Goal: Transaction & Acquisition: Obtain resource

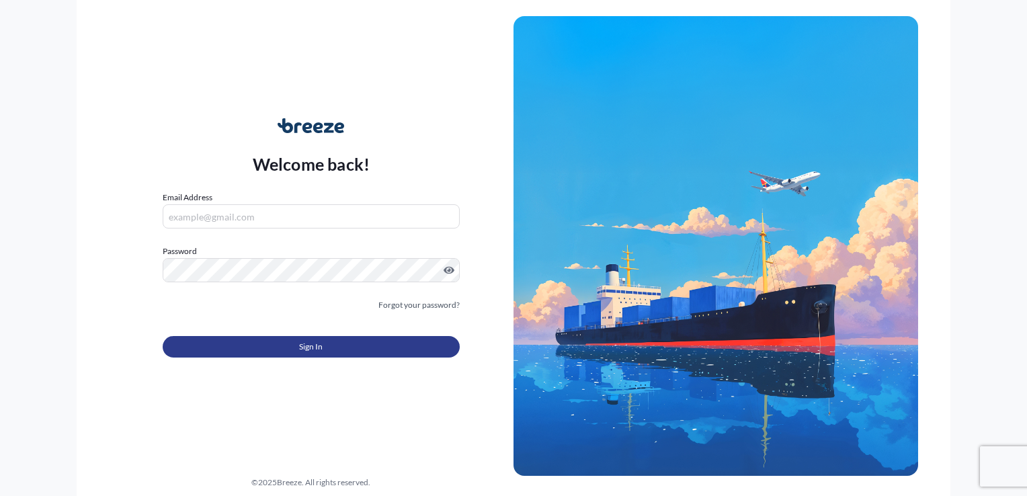
type input "[PERSON_NAME][EMAIL_ADDRESS][DOMAIN_NAME]"
click at [317, 346] on span "Sign In" at bounding box center [311, 346] width 24 height 13
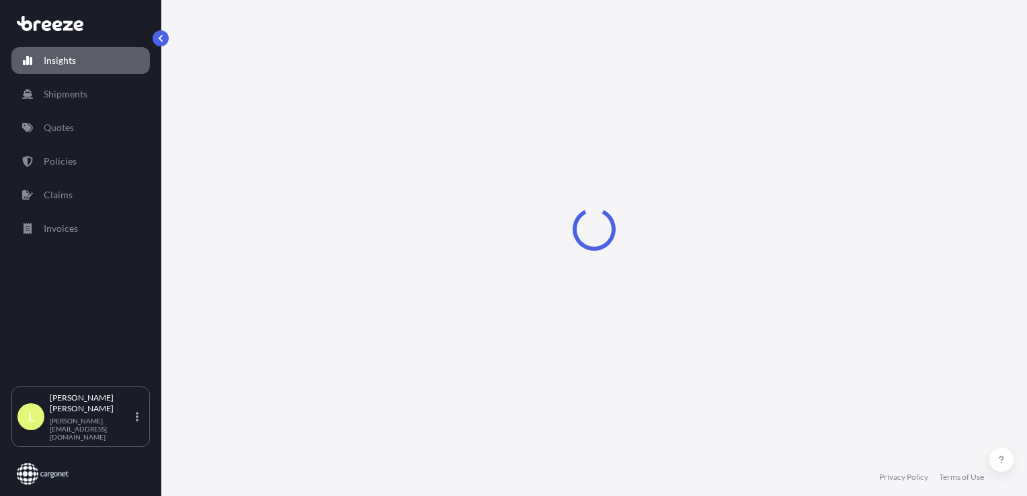
select select "2025"
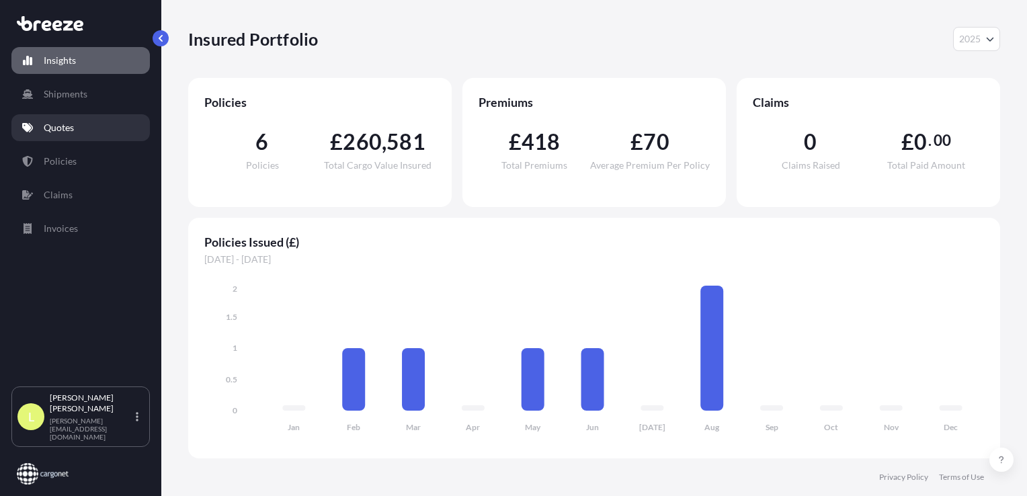
click at [54, 130] on p "Quotes" at bounding box center [59, 127] width 30 height 13
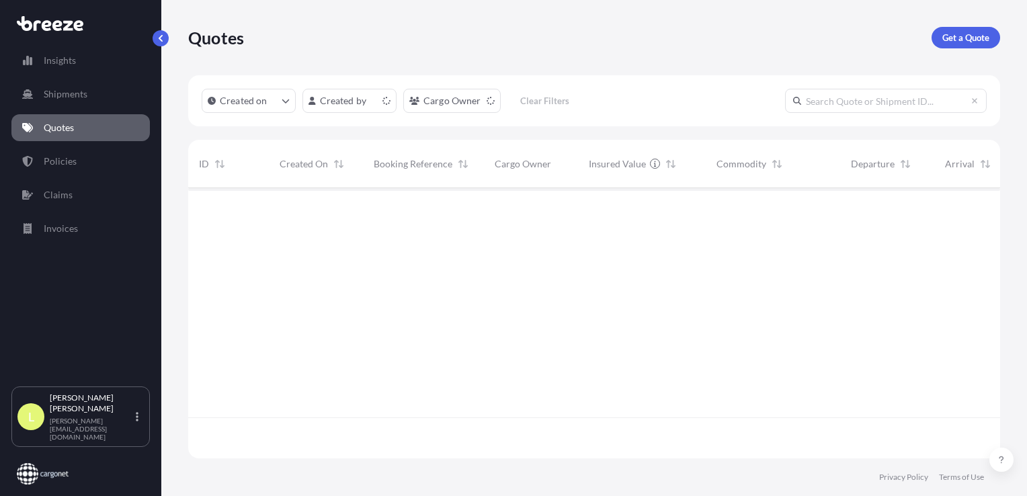
scroll to position [268, 801]
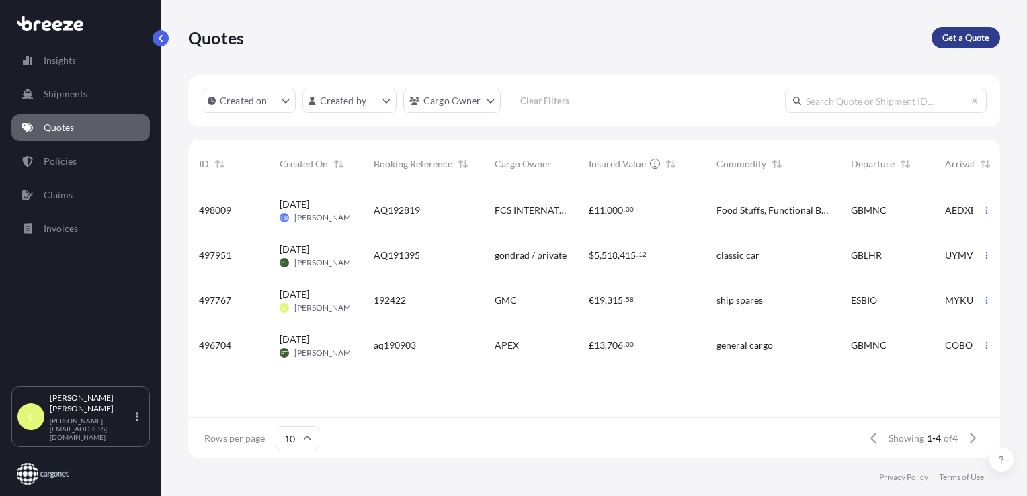
click at [700, 39] on p "Get a Quote" at bounding box center [966, 37] width 47 height 13
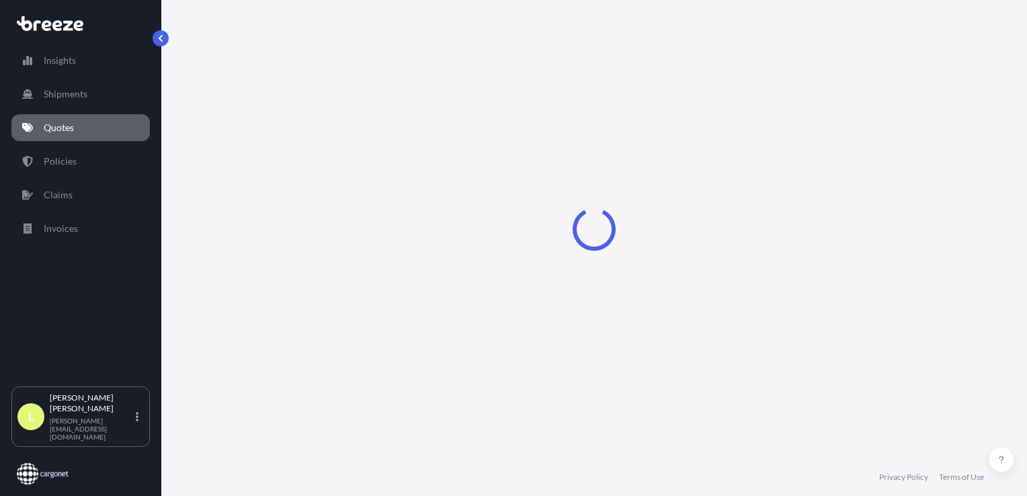
select select "Road"
select select "Sea"
select select "1"
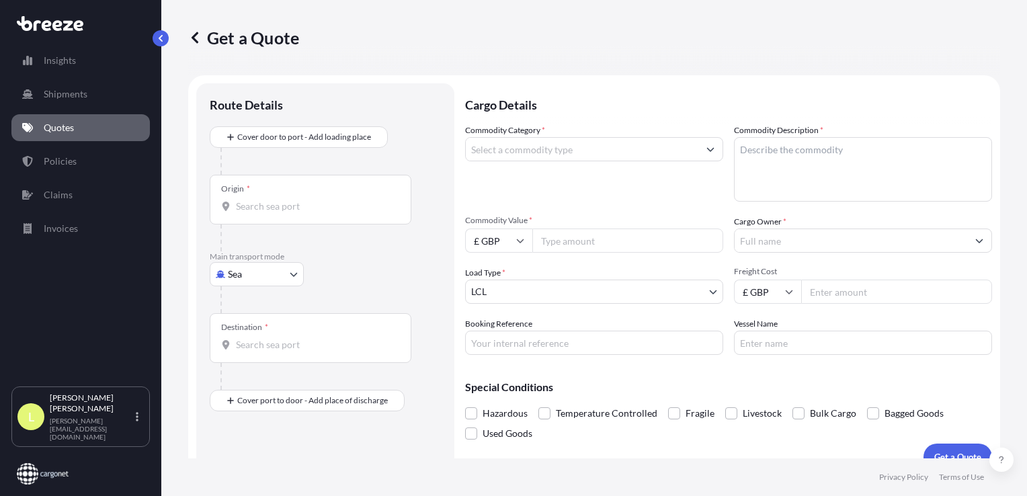
scroll to position [19, 0]
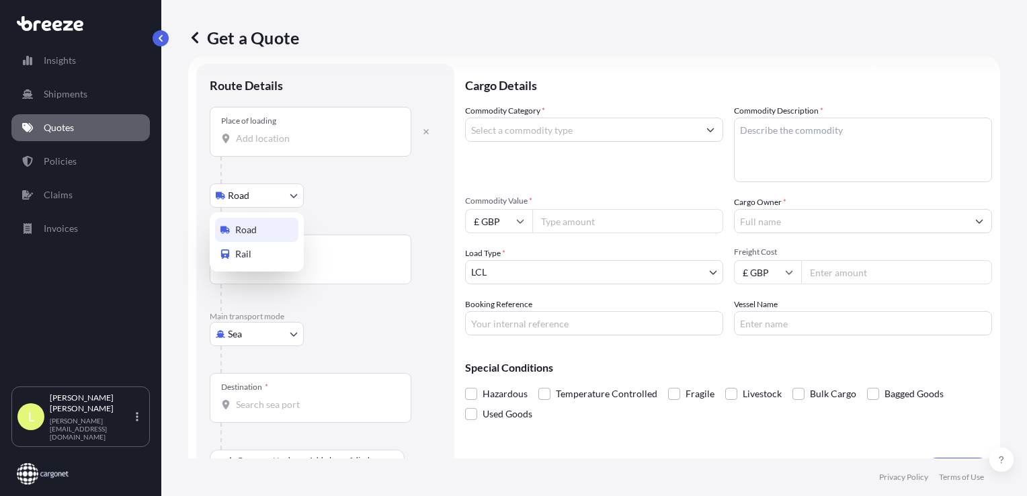
click at [266, 198] on body "Insights Shipments Quotes Policies Claims Invoices L [PERSON_NAME] [PERSON_NAME…" at bounding box center [513, 248] width 1027 height 496
drag, startPoint x: 368, startPoint y: 198, endPoint x: 350, endPoint y: 196, distance: 17.6
click at [366, 197] on div "Road Road Rail" at bounding box center [325, 196] width 231 height 24
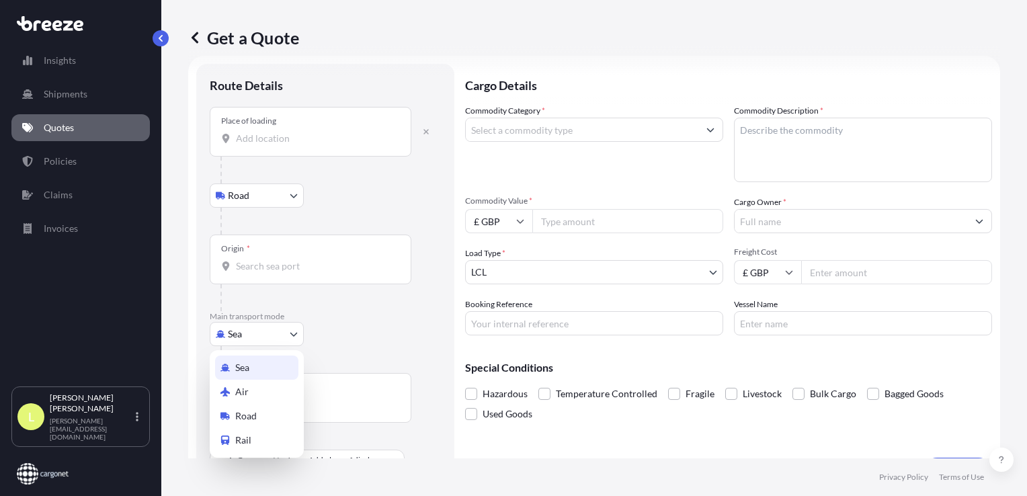
click at [274, 335] on body "Insights Shipments Quotes Policies Claims Invoices L [PERSON_NAME] [PERSON_NAME…" at bounding box center [513, 248] width 1027 height 496
click at [241, 394] on span "Air" at bounding box center [241, 391] width 13 height 13
select select "Air"
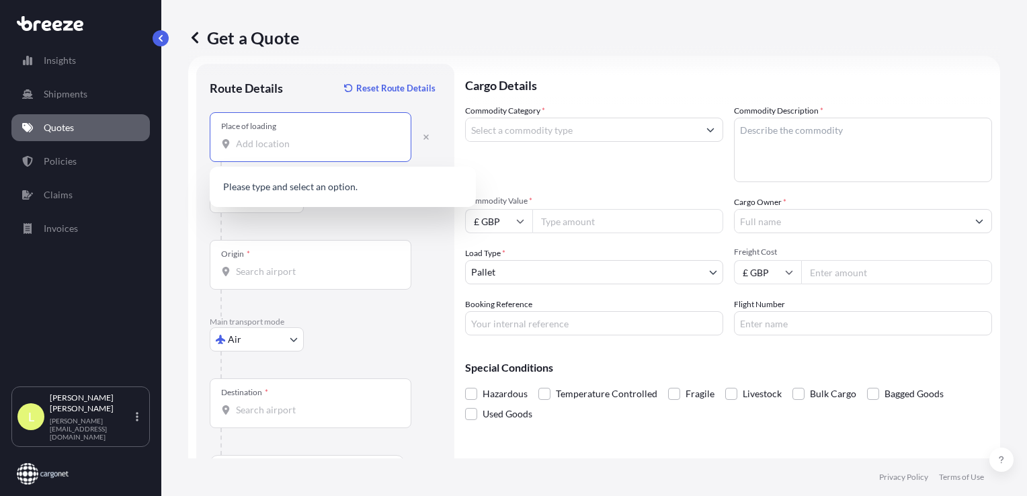
click at [239, 141] on input "Place of loading" at bounding box center [315, 143] width 159 height 13
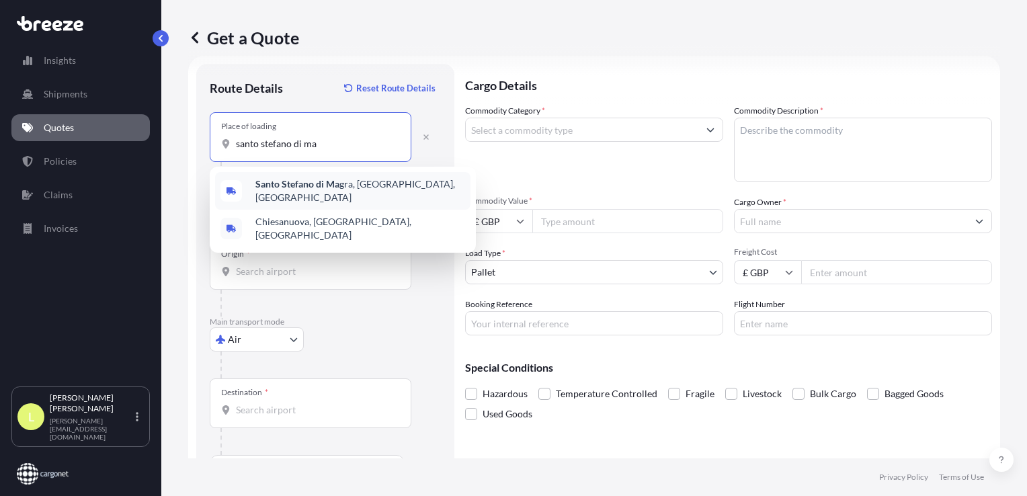
click at [315, 190] on b "Santo Stefano di Ma" at bounding box center [297, 183] width 84 height 11
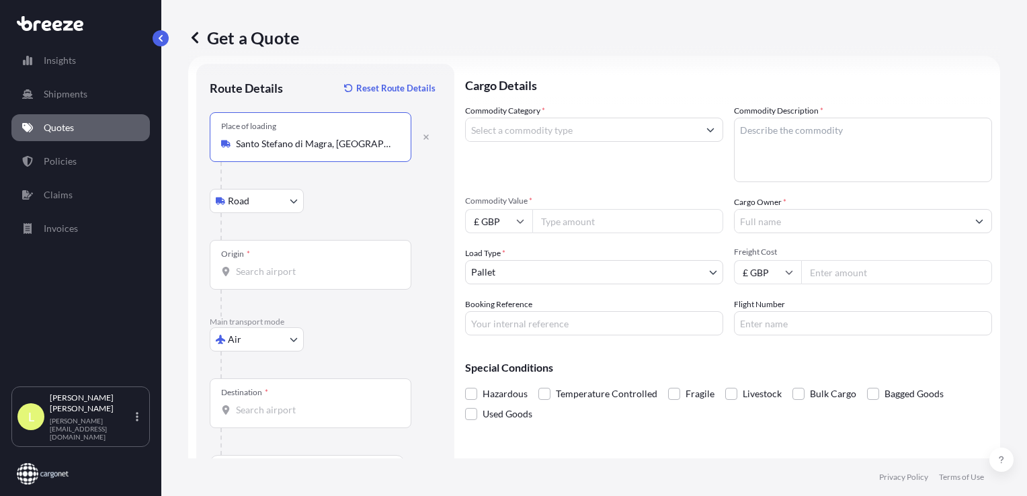
type input "Santo Stefano di Magra, [GEOGRAPHIC_DATA], [GEOGRAPHIC_DATA]"
click at [243, 273] on input "Origin *" at bounding box center [315, 271] width 159 height 13
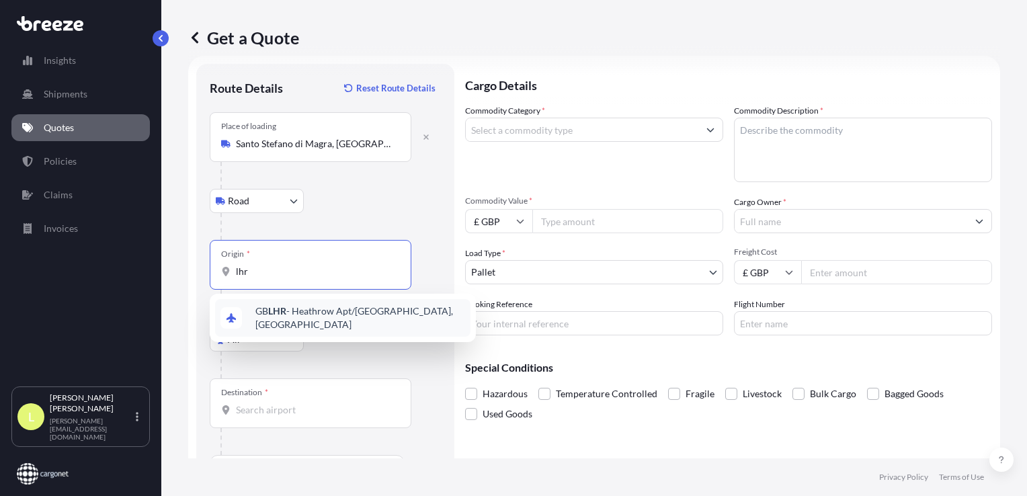
click at [301, 313] on span "GB LHR - Heathrow Apt/[GEOGRAPHIC_DATA], [GEOGRAPHIC_DATA]" at bounding box center [360, 318] width 210 height 27
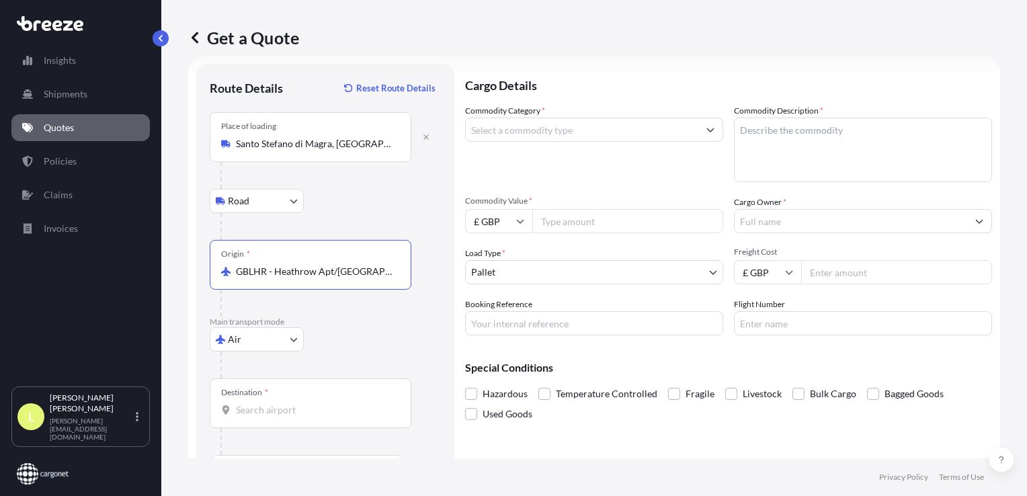
type input "GBLHR - Heathrow Apt/[GEOGRAPHIC_DATA], [GEOGRAPHIC_DATA]"
click at [259, 396] on div "Destination *" at bounding box center [244, 392] width 47 height 11
click at [259, 403] on input "Destination *" at bounding box center [315, 409] width 159 height 13
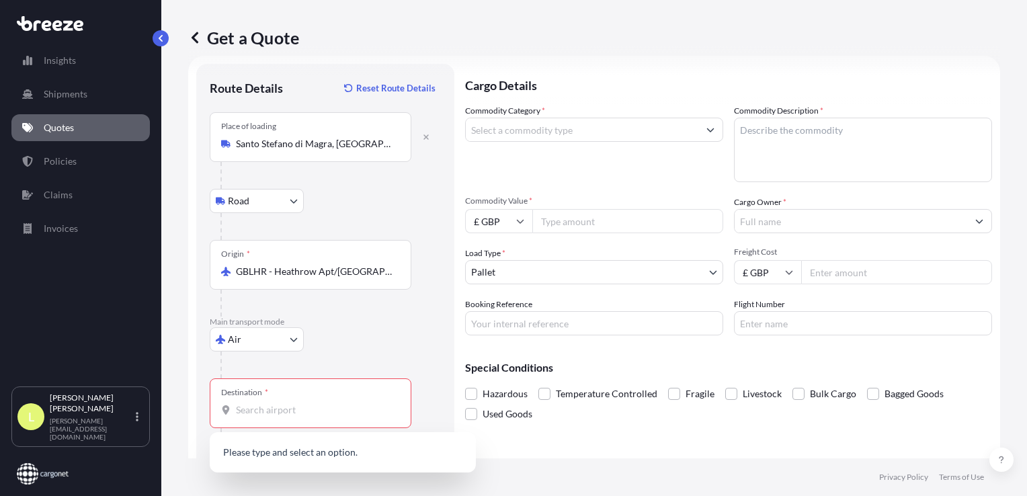
click at [235, 413] on div at bounding box center [310, 409] width 179 height 13
click at [236, 413] on input "Destination * Please select a destination" at bounding box center [315, 409] width 159 height 13
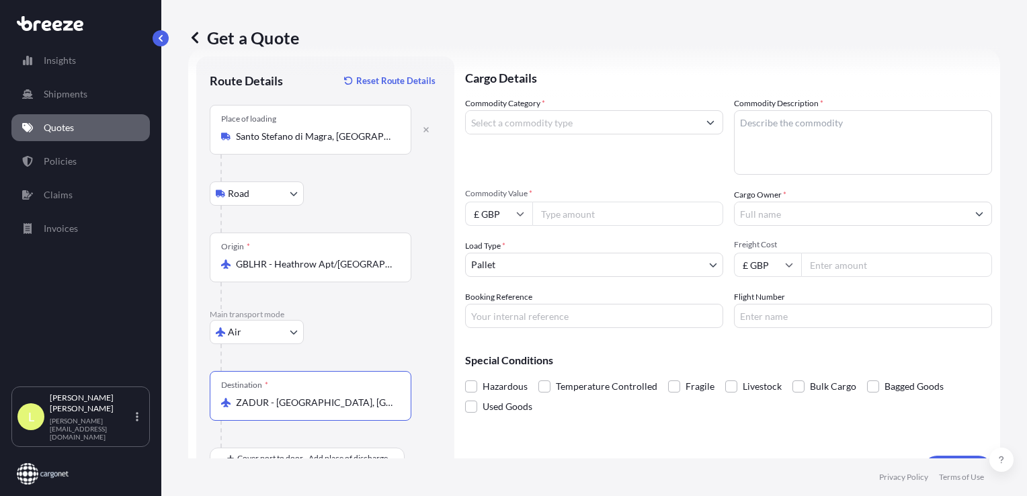
scroll to position [0, 0]
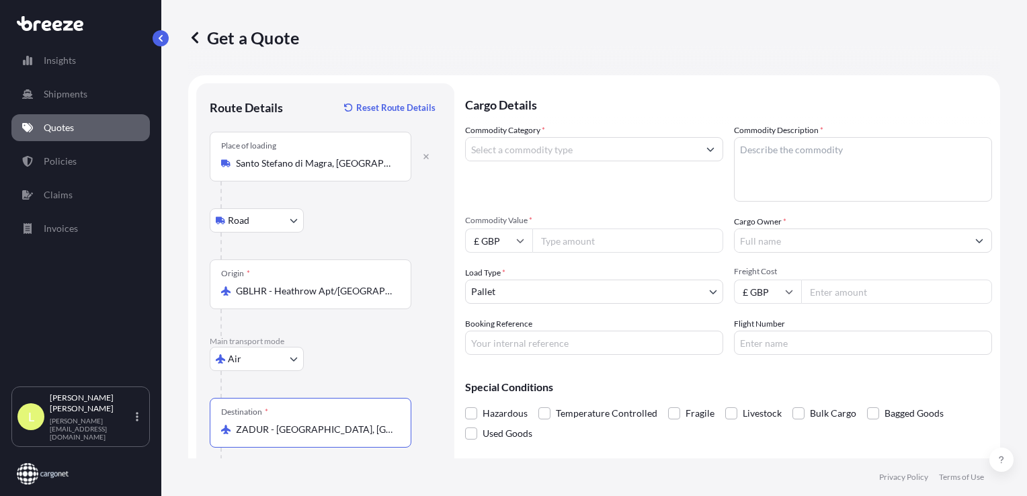
type input "ZADUR - [GEOGRAPHIC_DATA], [GEOGRAPHIC_DATA]"
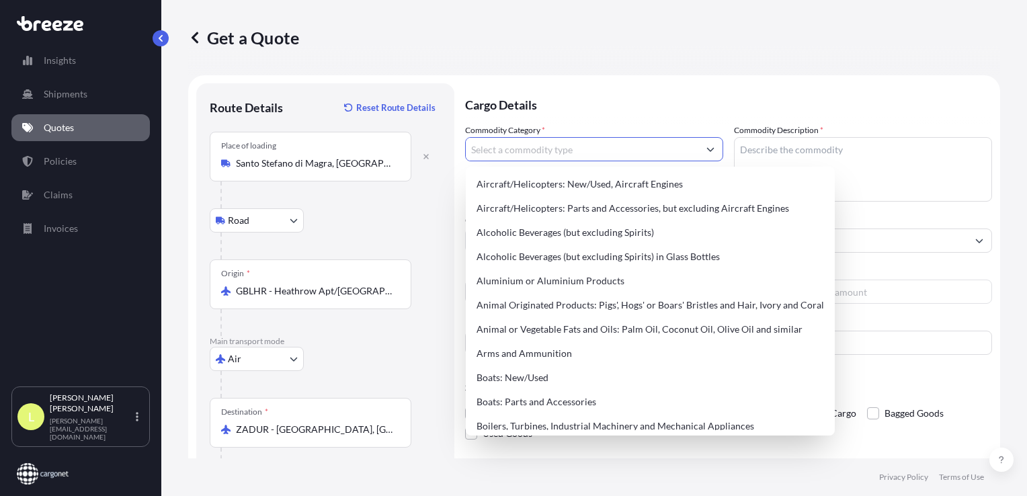
click at [545, 152] on input "Commodity Category *" at bounding box center [582, 149] width 233 height 24
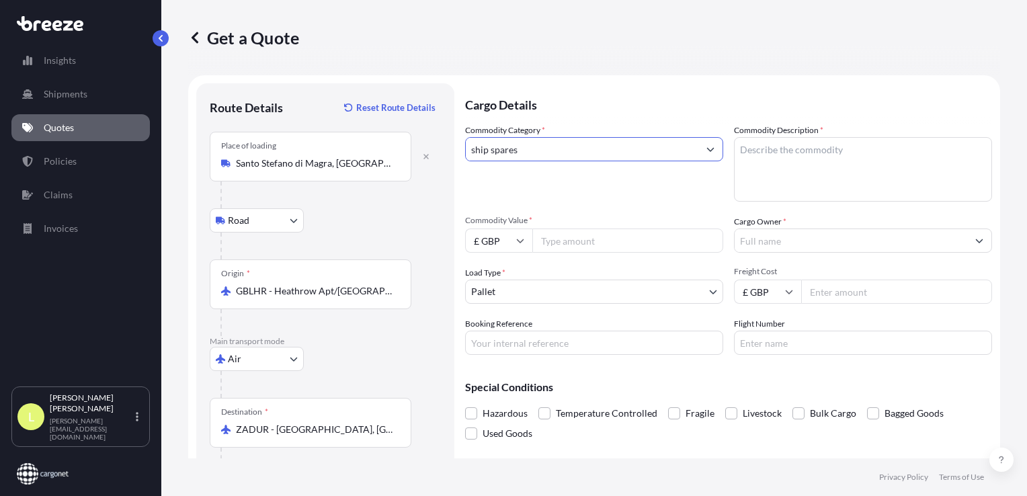
click at [542, 151] on input "ship spares" at bounding box center [582, 149] width 233 height 24
drag, startPoint x: 530, startPoint y: 150, endPoint x: 463, endPoint y: 149, distance: 67.9
click at [463, 149] on form "Route Details Reset Route Details Place of loading [GEOGRAPHIC_DATA], [GEOGRAPH…" at bounding box center [594, 296] width 812 height 442
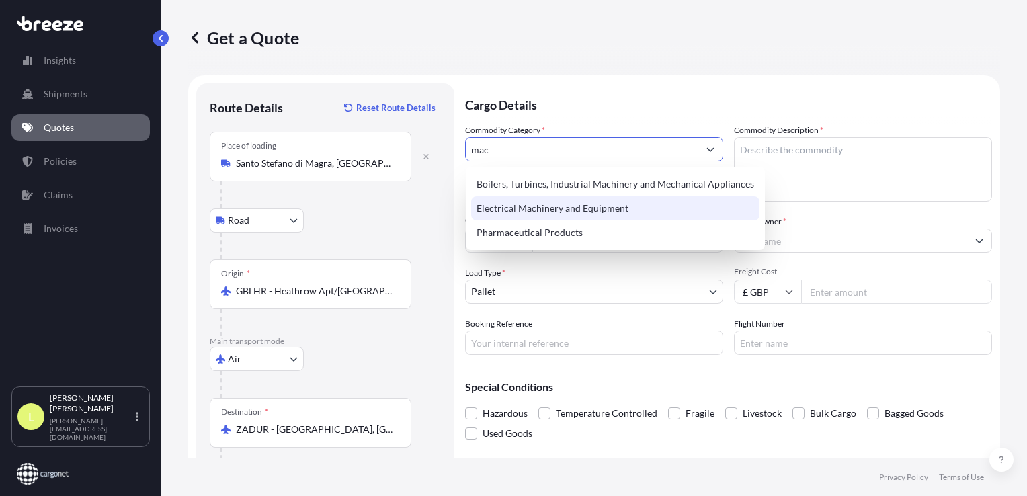
click at [555, 208] on div "Electrical Machinery and Equipment" at bounding box center [615, 208] width 288 height 24
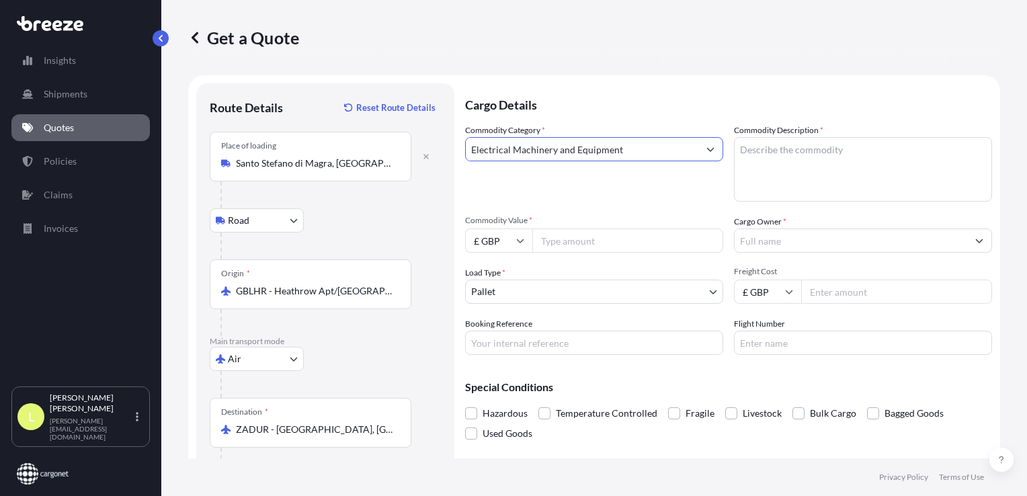
type input "Electrical Machinery and Equipment"
click at [700, 157] on textarea "Commodity Description *" at bounding box center [863, 169] width 258 height 65
click at [700, 152] on textarea "Commodity Description *" at bounding box center [863, 169] width 258 height 65
type textarea "ship spares"
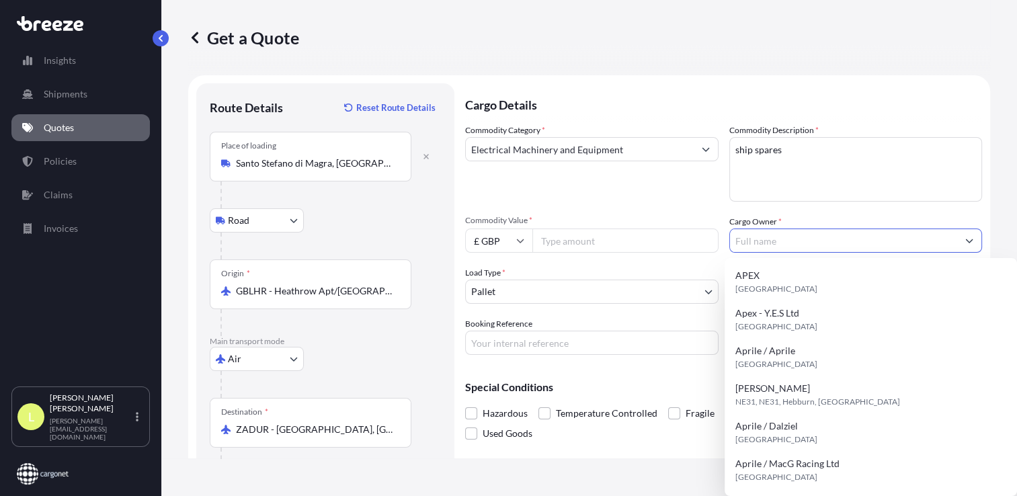
click at [700, 245] on input "Cargo Owner *" at bounding box center [844, 241] width 228 height 24
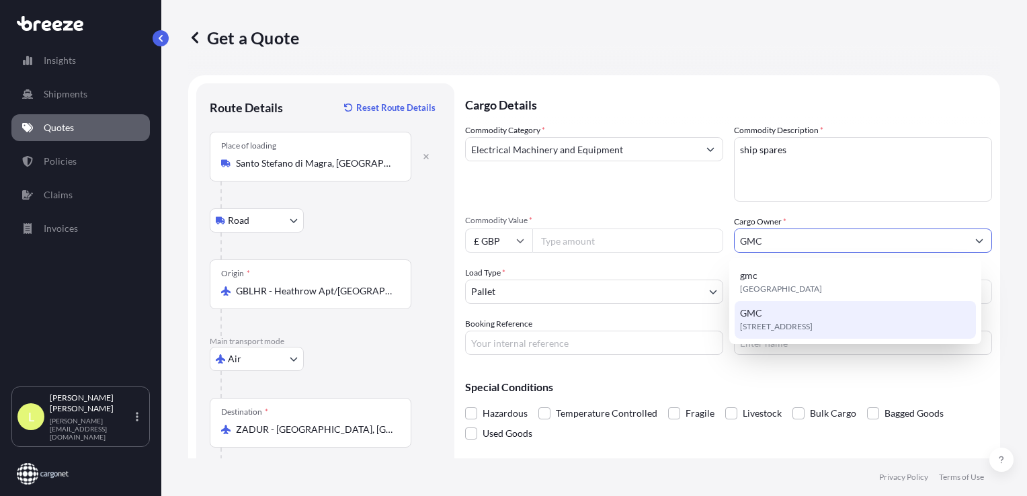
click at [700, 311] on span "GMC" at bounding box center [751, 313] width 22 height 13
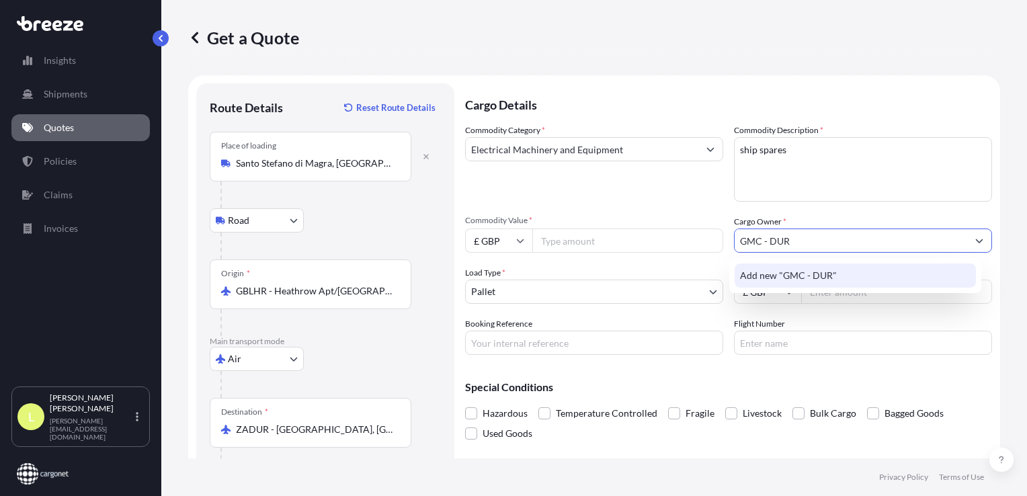
click at [700, 276] on span "Add new "GMC - DUR"" at bounding box center [788, 275] width 97 height 13
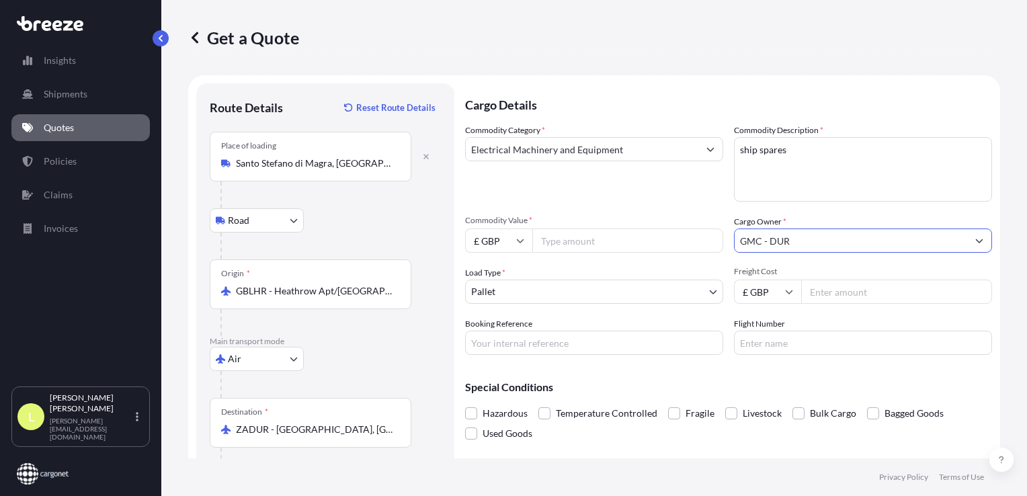
type input "GMC - DUR"
click at [700, 292] on input "Freight Cost" at bounding box center [896, 292] width 191 height 24
type input "7502"
click at [570, 241] on input "Commodity Value *" at bounding box center [627, 241] width 191 height 24
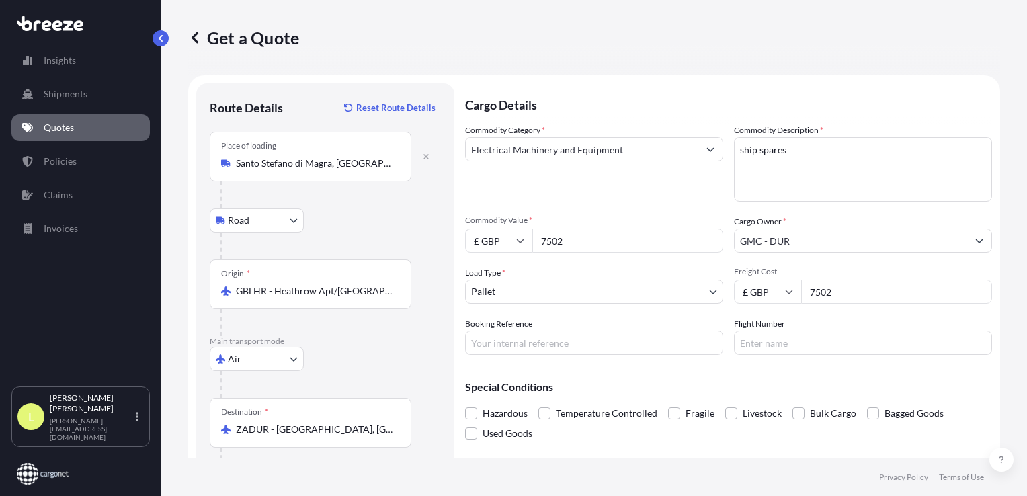
type input "7502"
click at [500, 238] on input "£ GBP" at bounding box center [498, 241] width 67 height 24
drag, startPoint x: 491, startPoint y: 278, endPoint x: 498, endPoint y: 273, distance: 8.6
click at [491, 278] on div "€ EUR" at bounding box center [499, 278] width 56 height 26
type input "€ EUR"
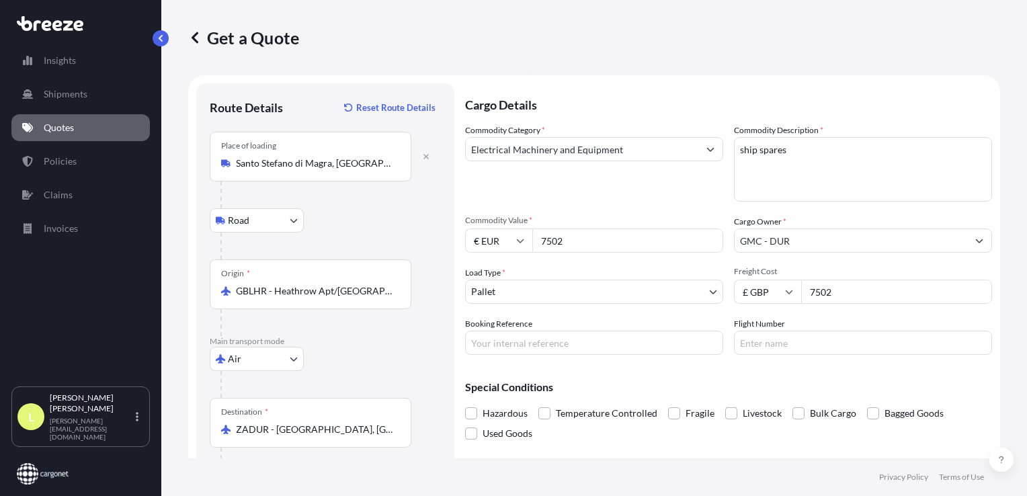
drag, startPoint x: 828, startPoint y: 289, endPoint x: 777, endPoint y: 284, distance: 52.0
click at [700, 284] on div "£ GBP 7502" at bounding box center [863, 292] width 258 height 24
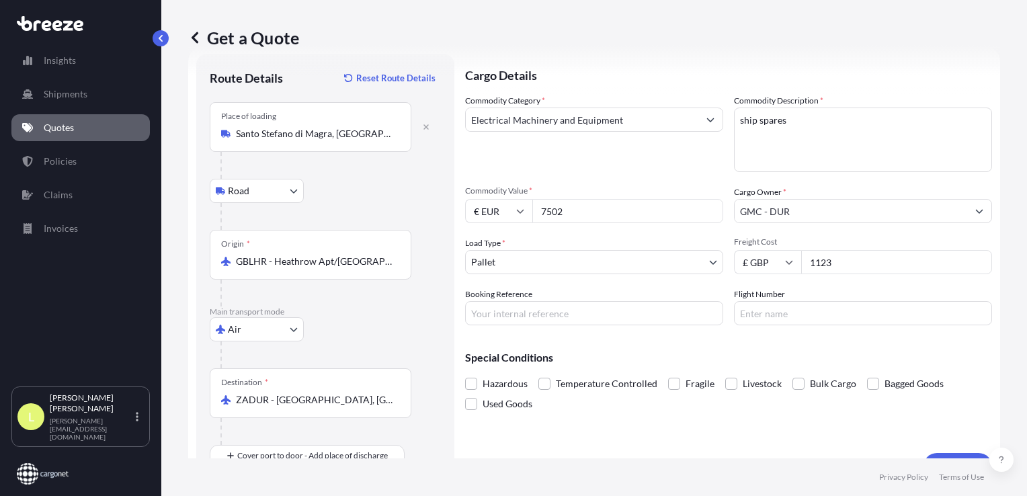
scroll to position [58, 0]
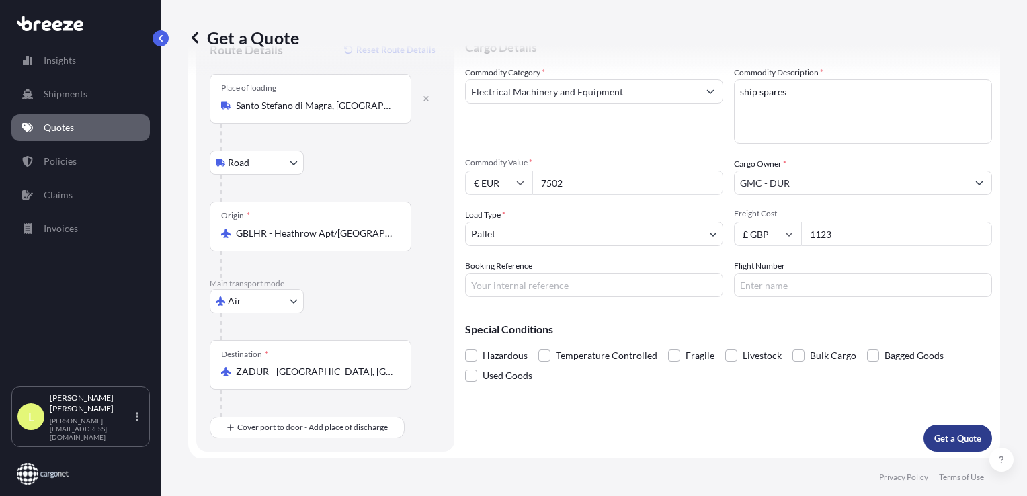
type input "1123"
click at [700, 438] on p "Get a Quote" at bounding box center [958, 438] width 47 height 13
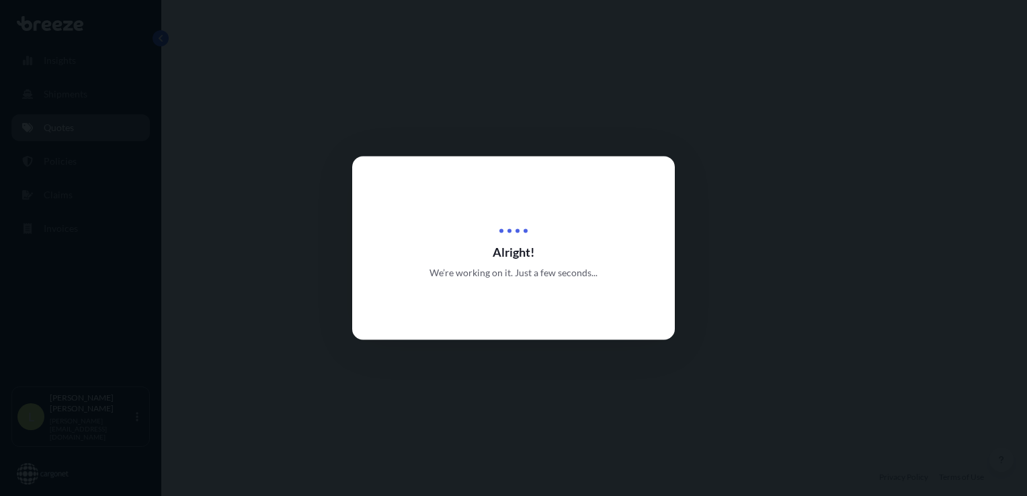
select select "Road"
select select "Air"
select select "1"
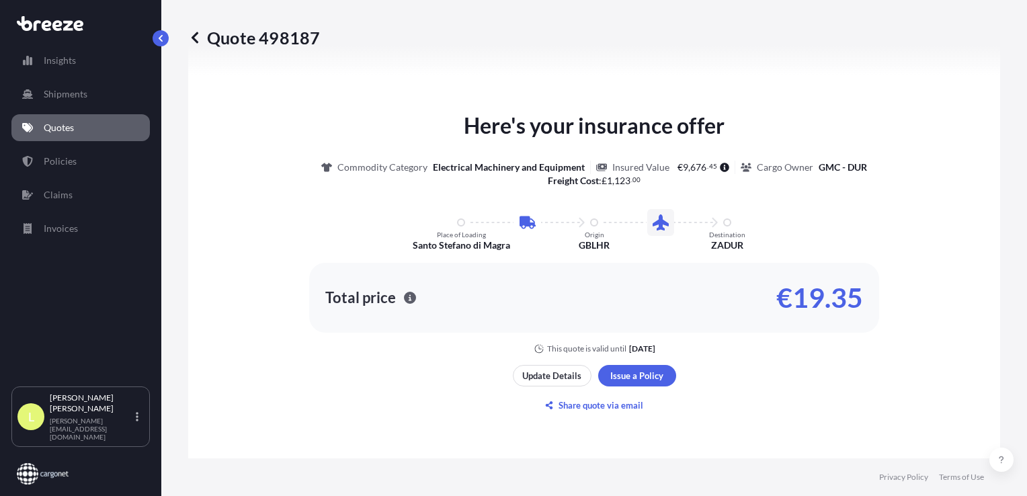
scroll to position [726, 0]
